Goal: Task Accomplishment & Management: Complete application form

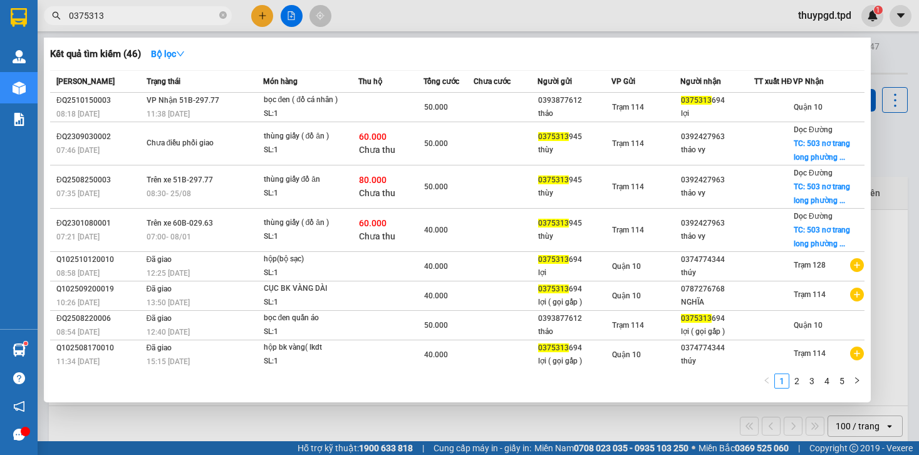
click at [179, 9] on input "0375313" at bounding box center [143, 16] width 148 height 14
drag, startPoint x: 180, startPoint y: 14, endPoint x: 64, endPoint y: 22, distance: 115.5
click at [64, 18] on span "0375313" at bounding box center [138, 15] width 188 height 19
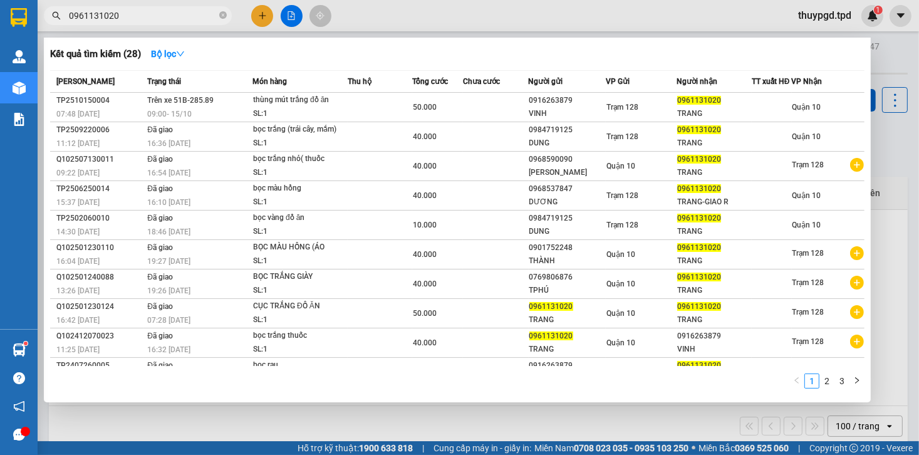
drag, startPoint x: 155, startPoint y: 8, endPoint x: 85, endPoint y: 23, distance: 71.7
click at [54, 27] on div "Kết quả tìm kiếm ( 28 ) Bộ lọc Mã ĐH Trạng thái Món hàng Thu hộ Tổng cước Chưa …" at bounding box center [122, 16] width 244 height 22
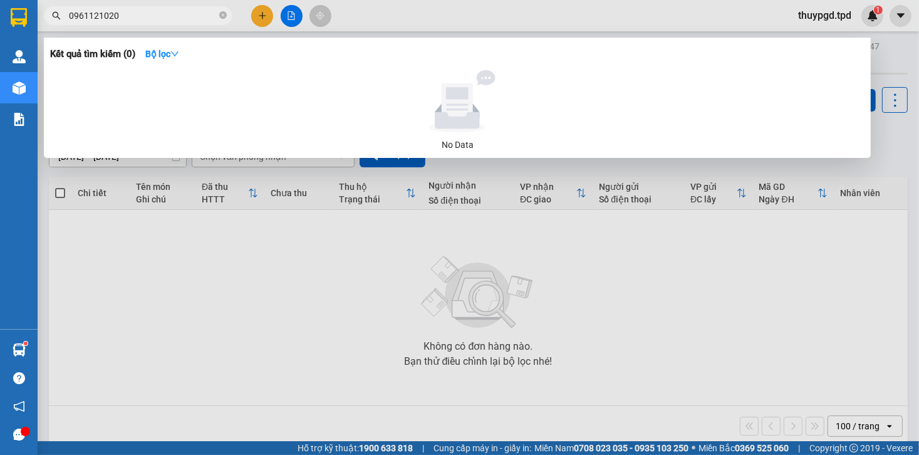
click at [96, 13] on input "0961121020" at bounding box center [143, 16] width 148 height 14
type input "0961131020"
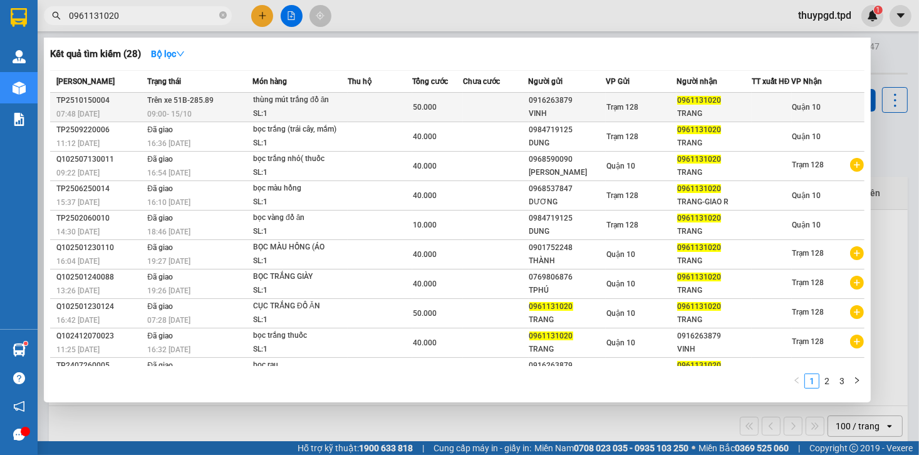
click at [299, 107] on div "thùng mút trắng đồ ăn" at bounding box center [300, 100] width 94 height 14
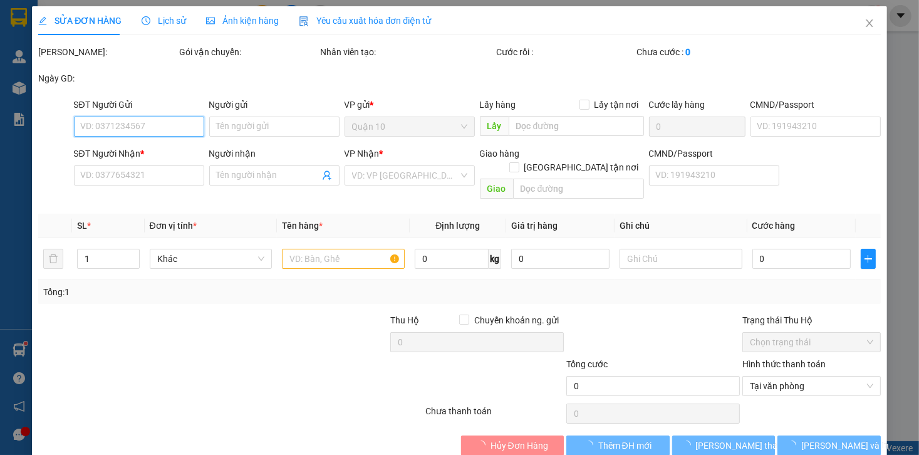
type input "0916263879"
type input "VINH"
type input "052074018510"
type input "0961131020"
type input "TRANG"
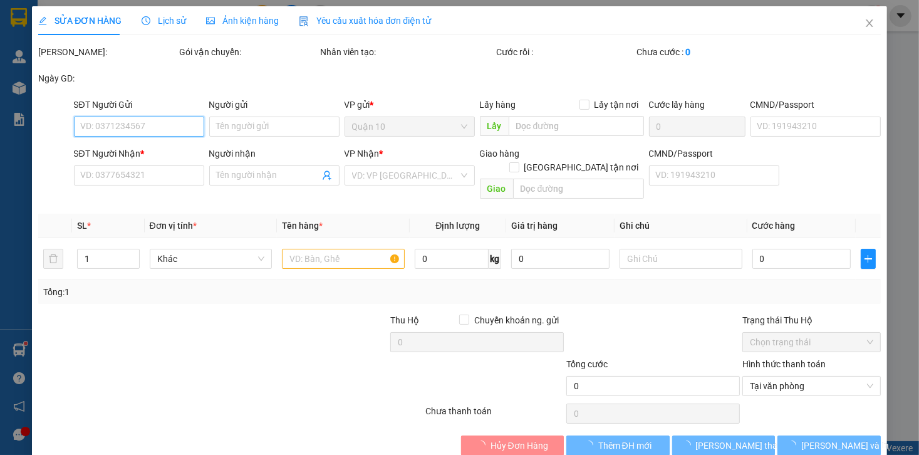
type input "50.000"
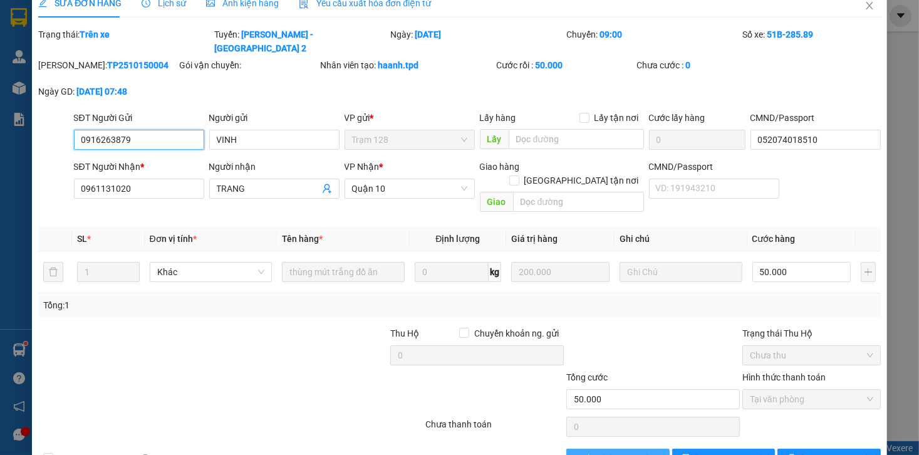
scroll to position [28, 0]
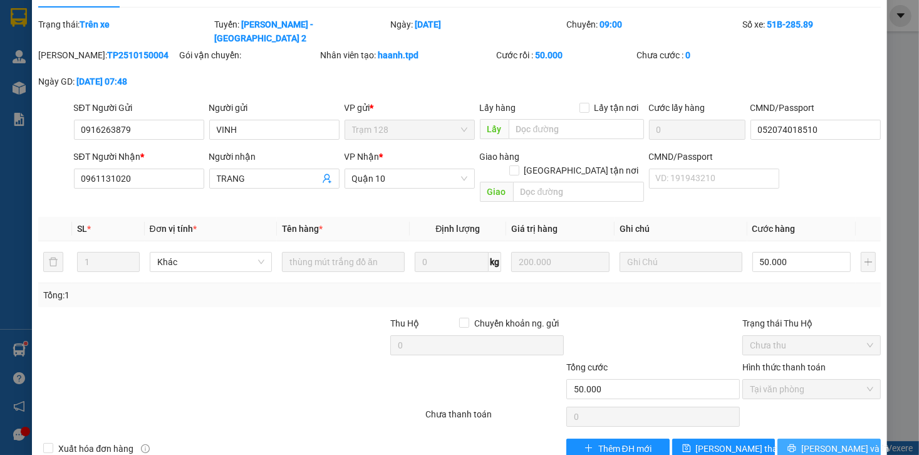
click at [829, 441] on span "[PERSON_NAME] và In" at bounding box center [845, 448] width 88 height 14
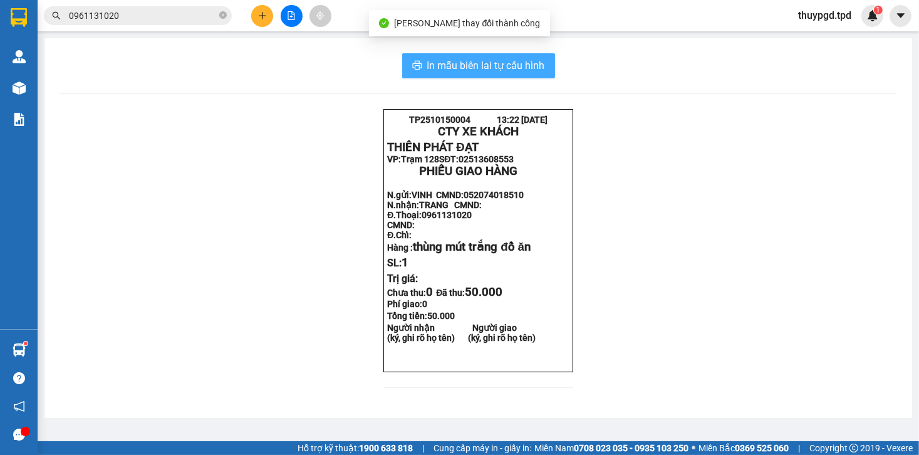
click at [529, 70] on span "In mẫu biên lai tự cấu hình" at bounding box center [486, 66] width 118 height 16
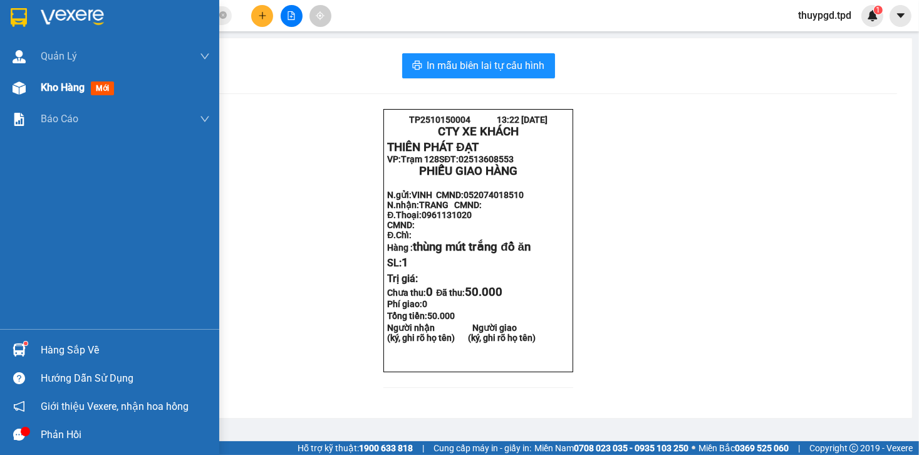
click at [24, 93] on img at bounding box center [19, 87] width 13 height 13
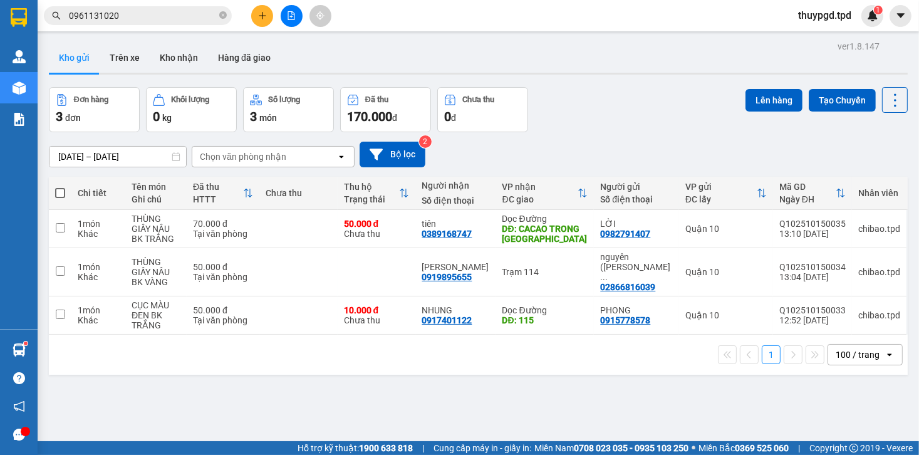
click at [263, 17] on icon "plus" at bounding box center [262, 15] width 9 height 9
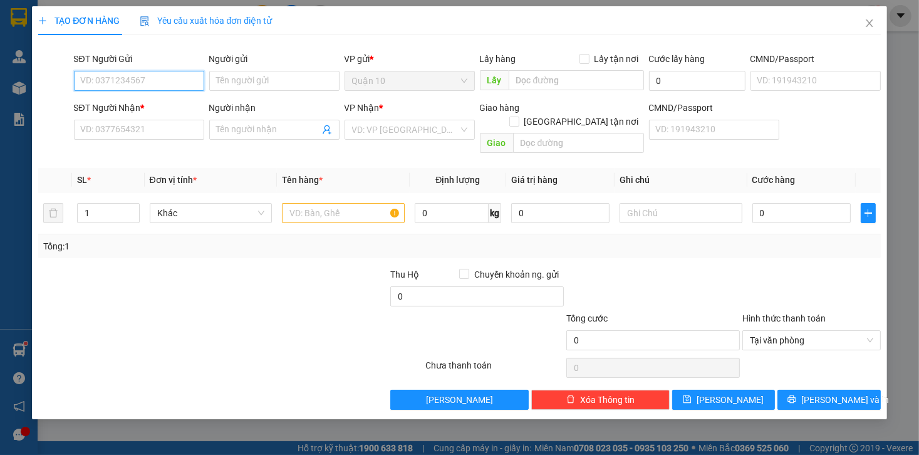
click at [172, 78] on input "SĐT Người Gửi" at bounding box center [139, 81] width 130 height 20
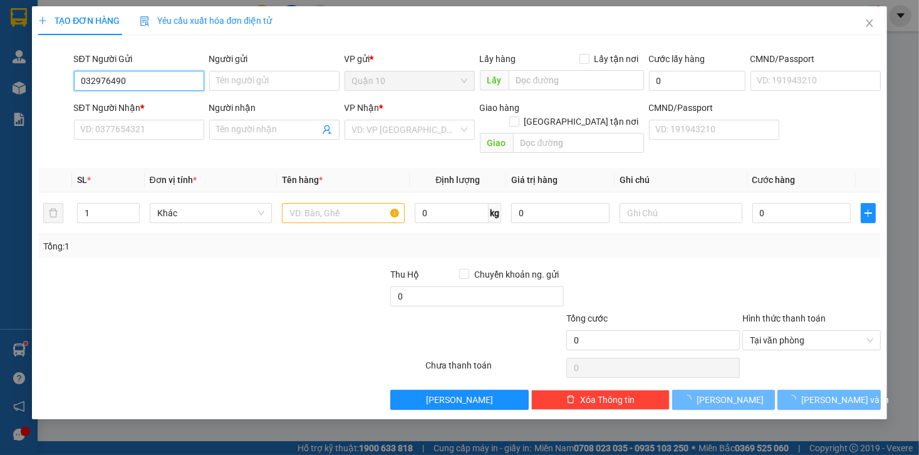
type input "0329764905"
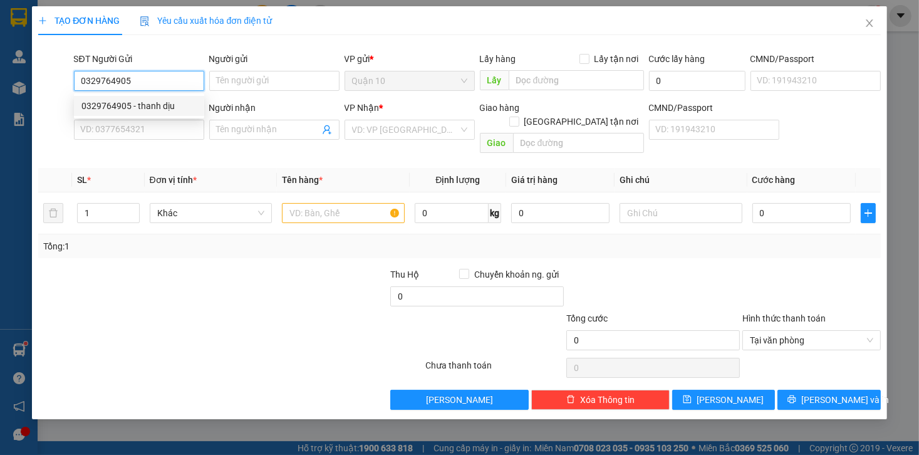
click at [150, 106] on div "0329764905 - thanh dịu" at bounding box center [138, 106] width 115 height 14
type input "thanh dịu"
type input "075300014735"
type input "0349025914"
type input "long"
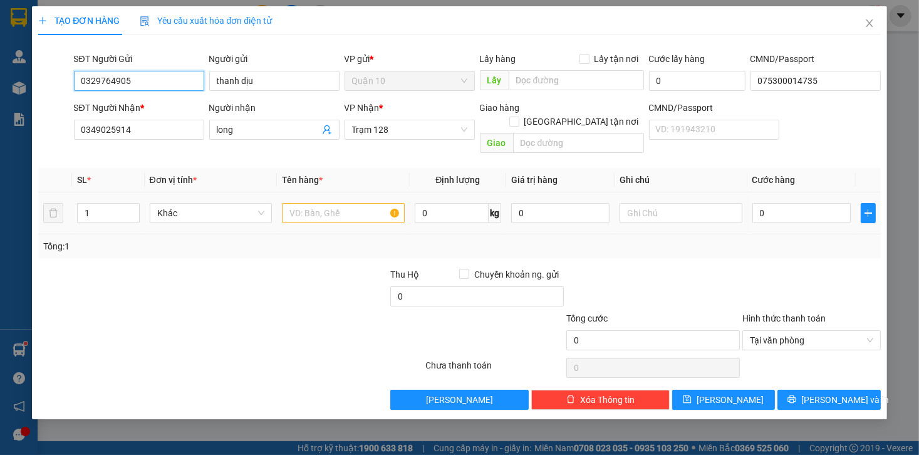
type input "0329764905"
click at [323, 210] on div at bounding box center [343, 212] width 123 height 25
click at [324, 207] on input "text" at bounding box center [343, 213] width 123 height 20
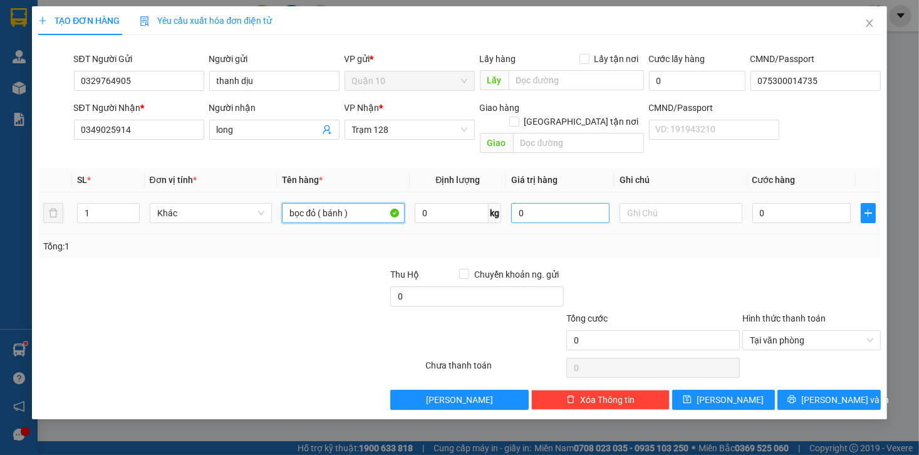
type input "bọc đỏ ( bánh )"
click at [530, 203] on input "0" at bounding box center [560, 213] width 98 height 20
type input "600.000"
click at [746, 192] on td at bounding box center [680, 213] width 133 height 42
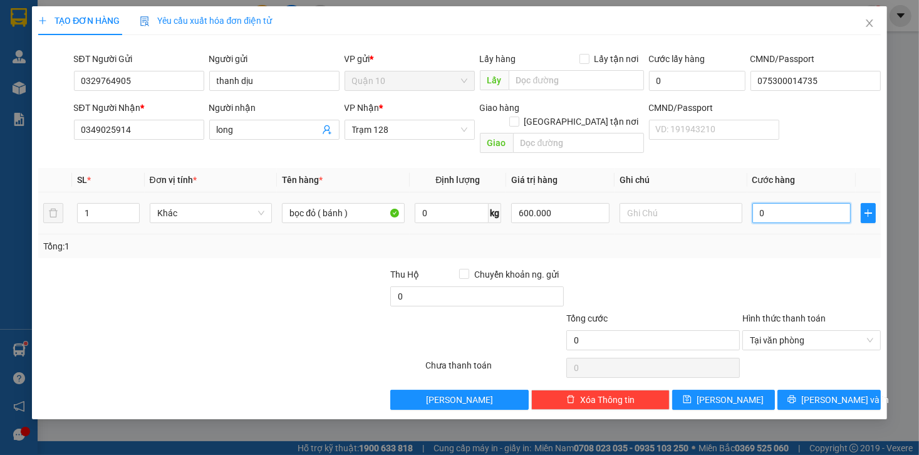
click at [764, 203] on input "0" at bounding box center [801, 213] width 98 height 20
type input "5"
type input "50"
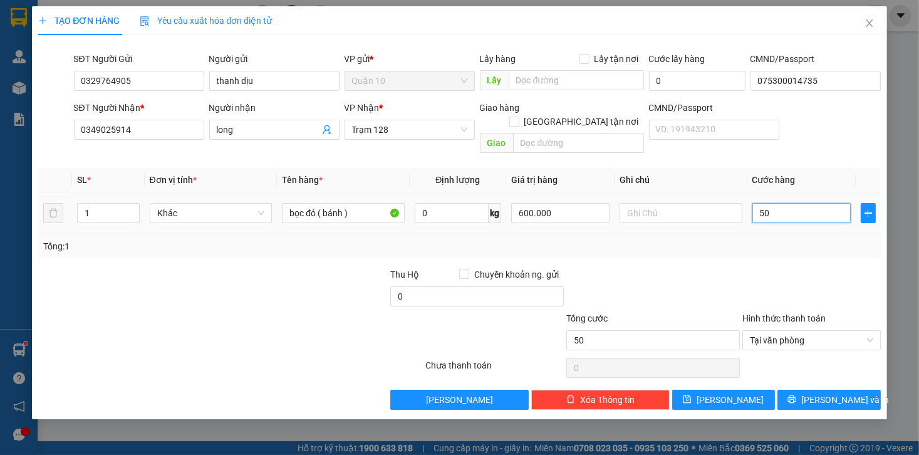
type input "500"
type input "5.000"
type input "50.000"
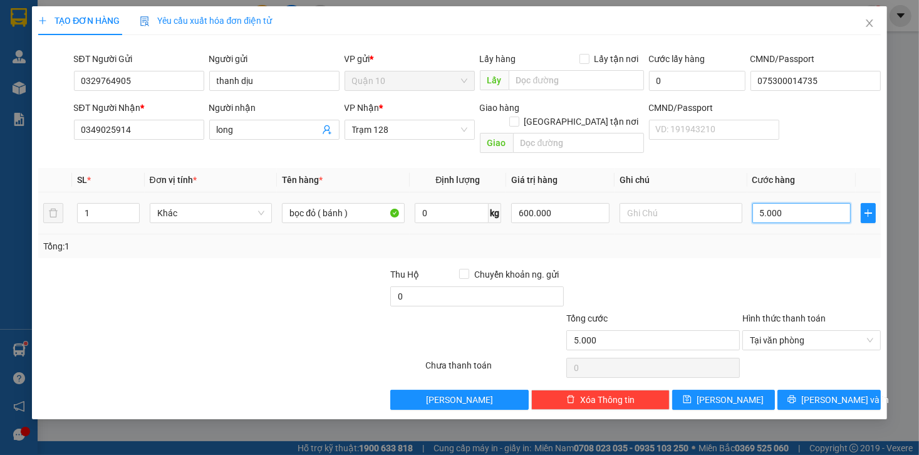
type input "50.000"
click at [817, 389] on button "[PERSON_NAME] và In" at bounding box center [828, 399] width 103 height 20
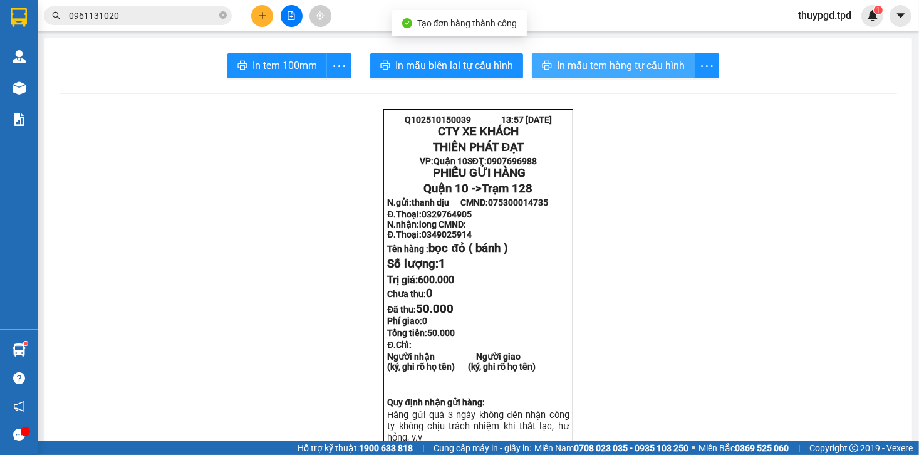
click at [621, 71] on span "In mẫu tem hàng tự cấu hình" at bounding box center [621, 66] width 128 height 16
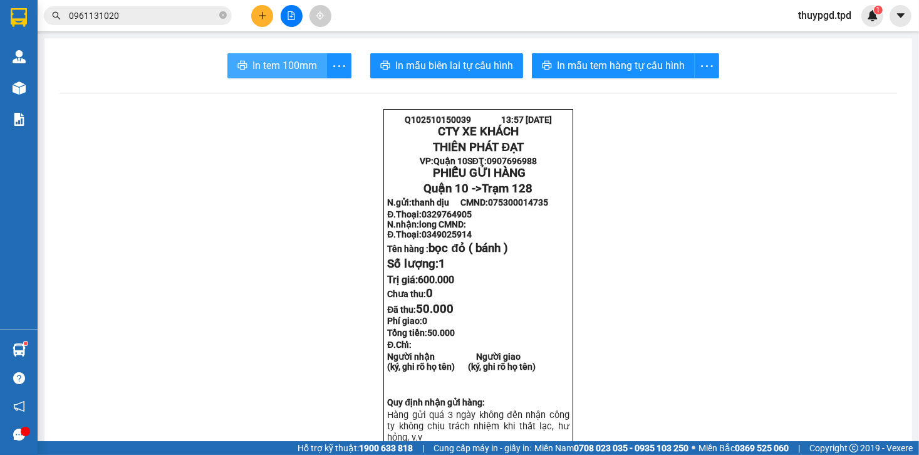
click at [291, 63] on span "In tem 100mm" at bounding box center [284, 66] width 64 height 16
